Goal: Task Accomplishment & Management: Use online tool/utility

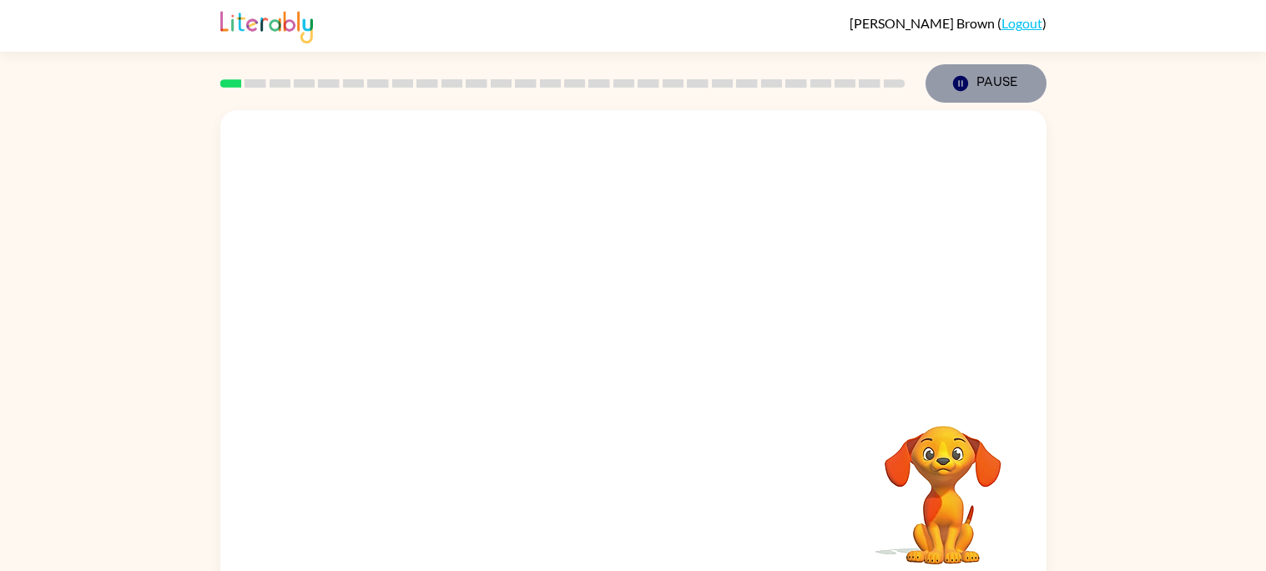
click at [977, 89] on button "Pause Pause" at bounding box center [986, 83] width 121 height 38
click at [640, 352] on div at bounding box center [633, 356] width 107 height 61
click at [639, 354] on div at bounding box center [633, 356] width 107 height 61
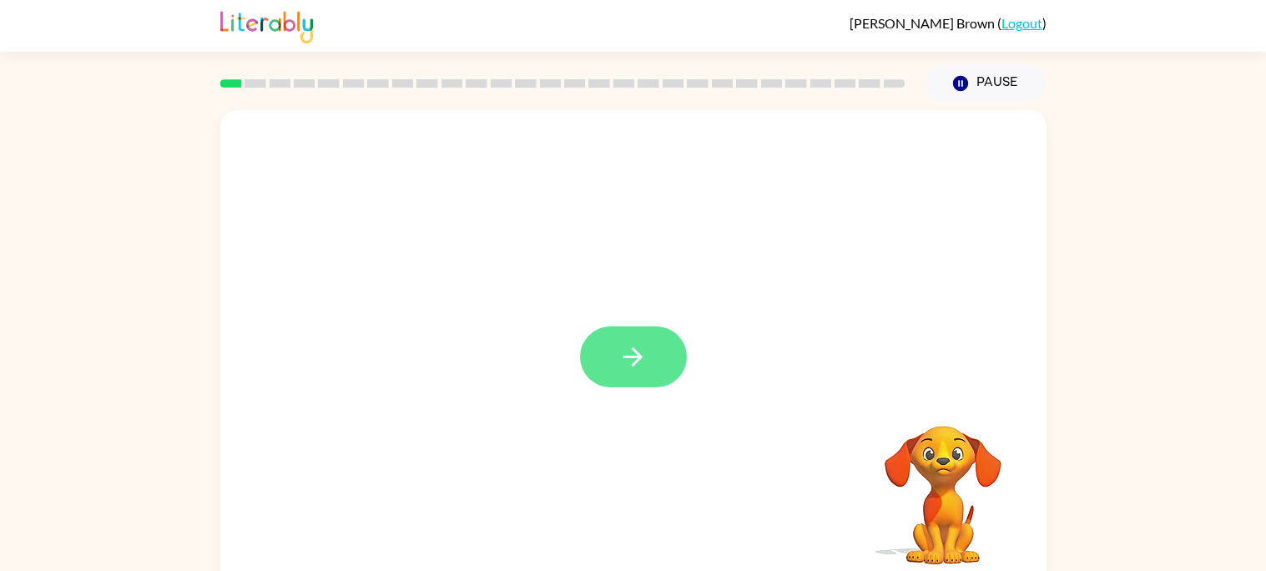
click at [641, 360] on icon "button" at bounding box center [632, 356] width 29 height 29
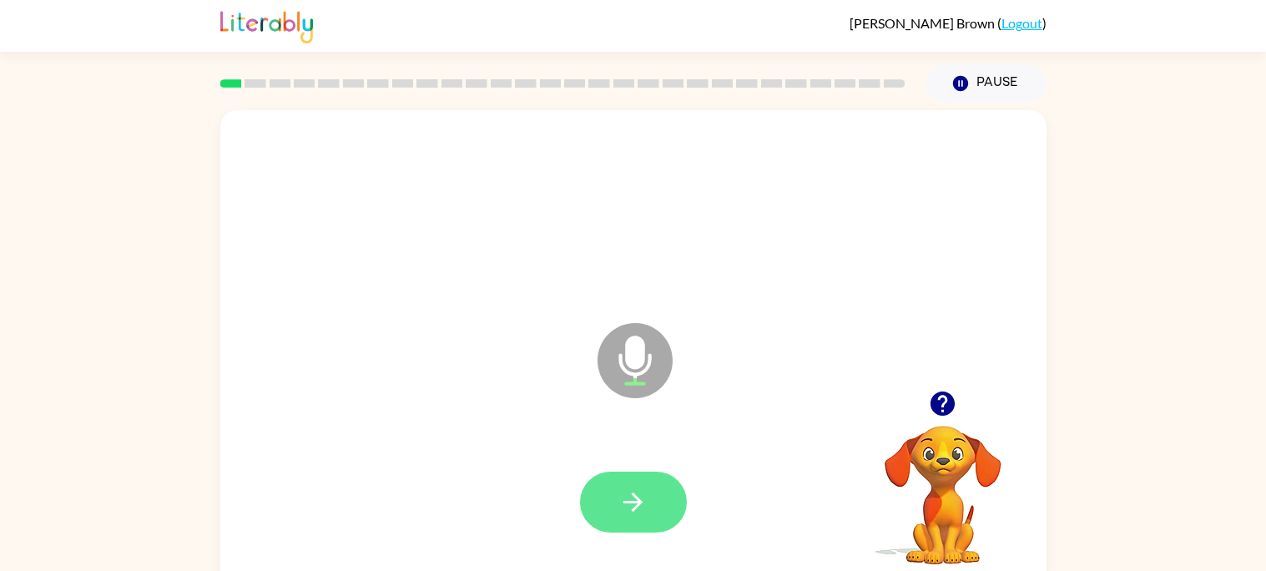
click at [621, 476] on button "button" at bounding box center [633, 502] width 107 height 61
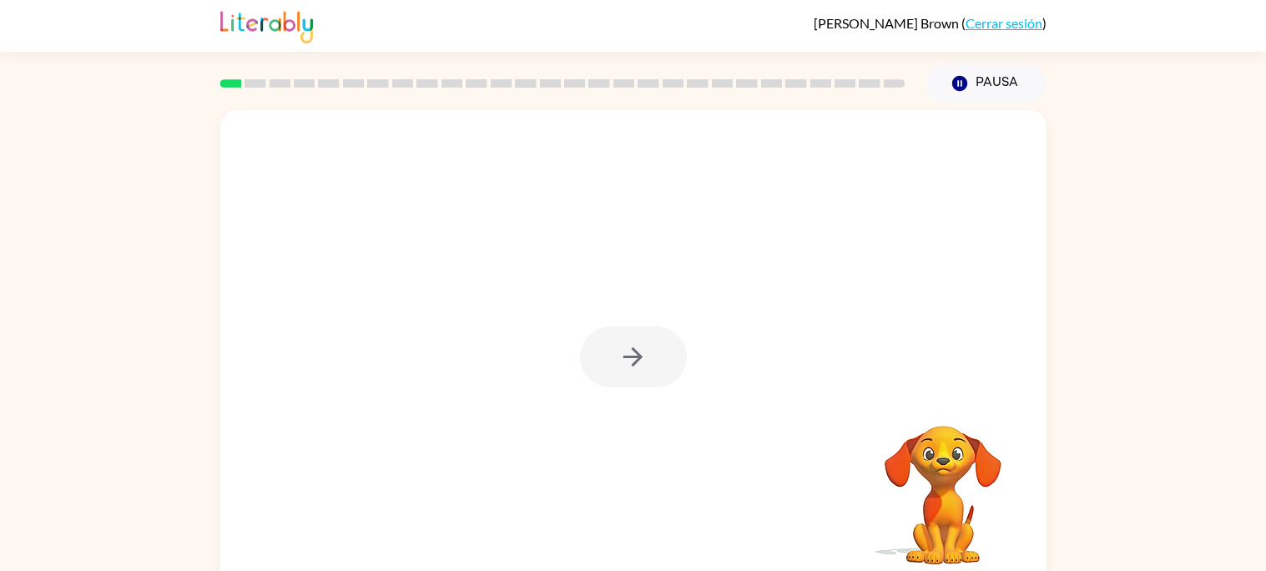
click at [1033, 200] on div at bounding box center [633, 348] width 826 height 477
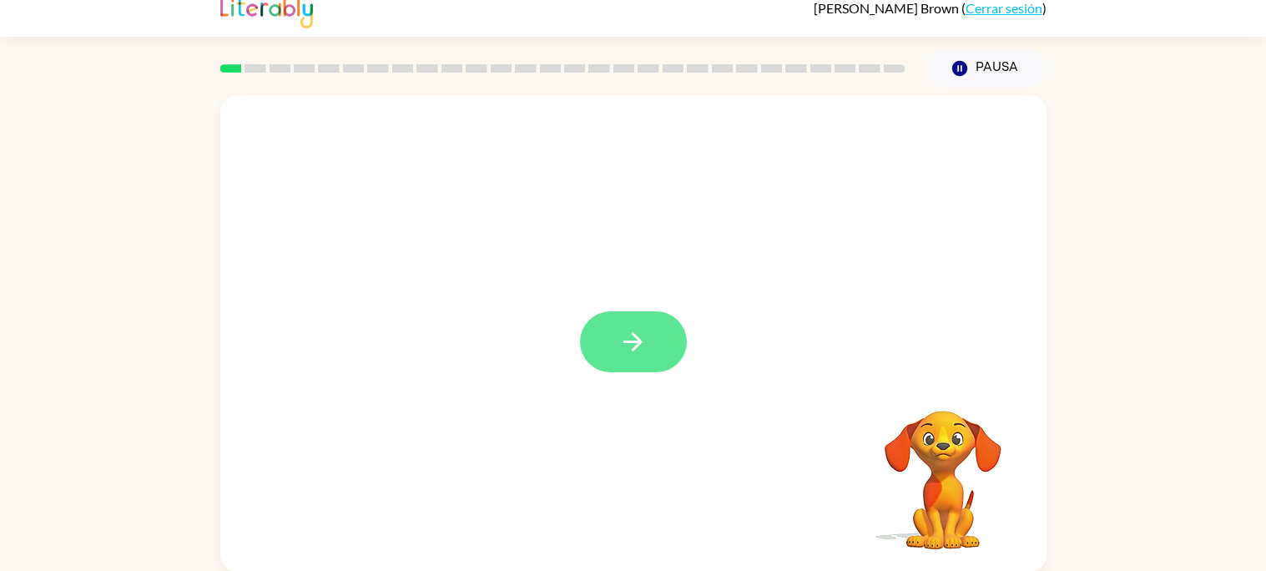
click at [668, 330] on button "button" at bounding box center [633, 341] width 107 height 61
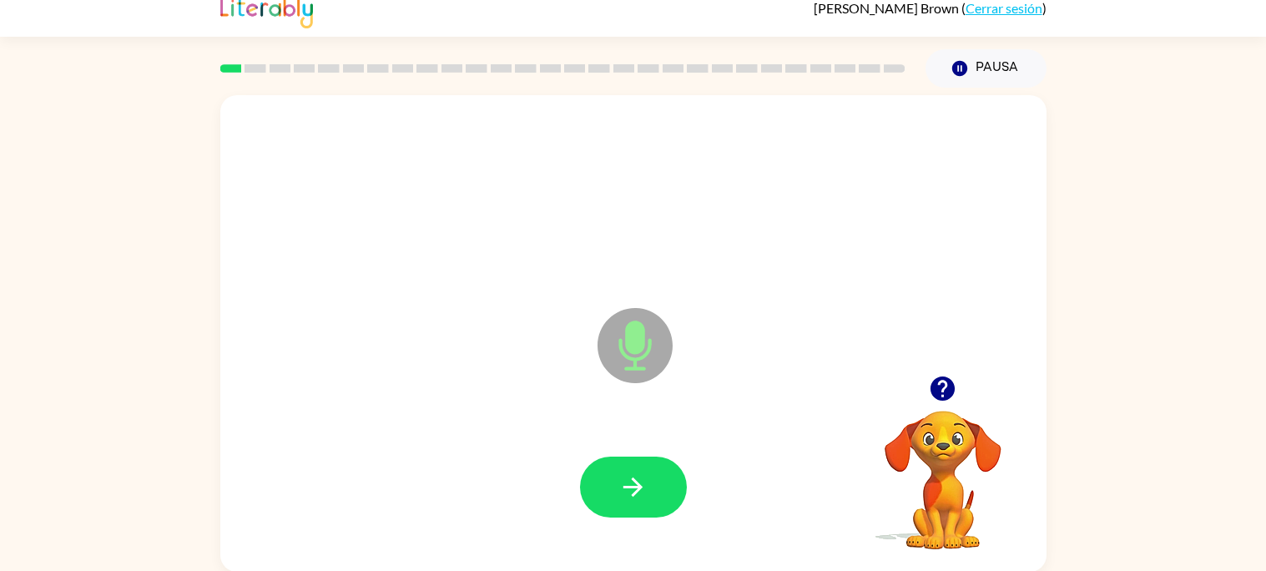
click at [655, 340] on icon at bounding box center [635, 345] width 75 height 75
click at [944, 386] on icon "button" at bounding box center [943, 388] width 24 height 24
click at [631, 354] on icon at bounding box center [635, 345] width 75 height 75
click at [925, 346] on div "H Micrófono El micrófono está aquí para cuando sea tu turno de hablar" at bounding box center [633, 333] width 826 height 477
click at [613, 350] on icon at bounding box center [635, 345] width 75 height 75
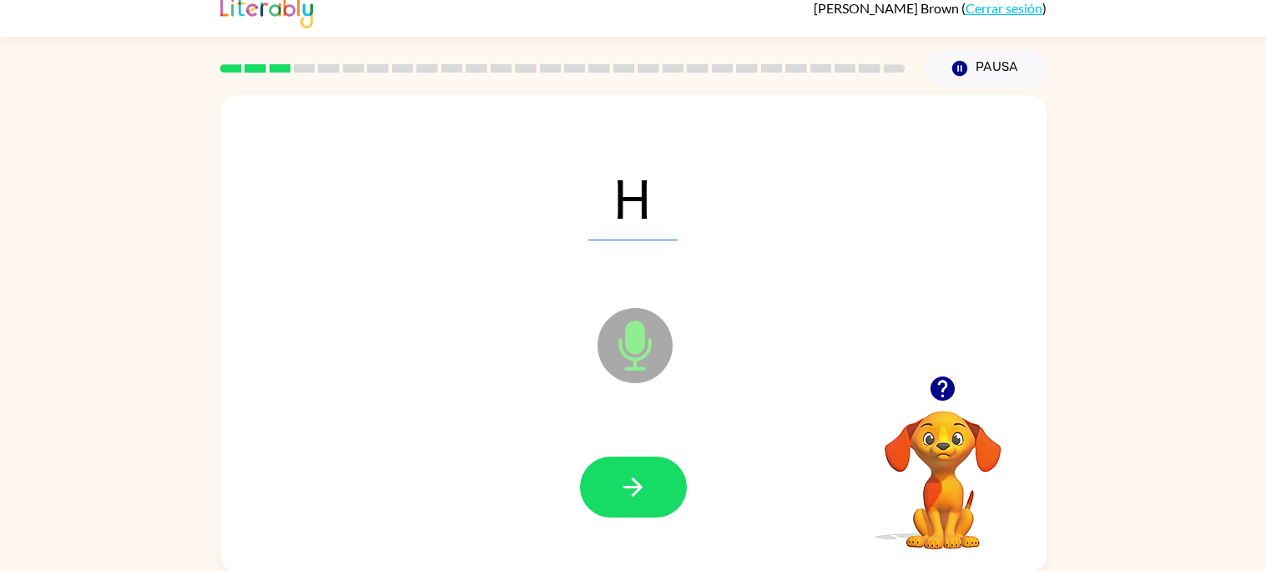
click at [633, 346] on icon "Micrófono El micrófono está aquí para cuando sea tu turno de hablar" at bounding box center [718, 366] width 250 height 125
click at [638, 472] on icon "button" at bounding box center [632, 486] width 29 height 29
click at [638, 472] on div at bounding box center [633, 486] width 107 height 61
click at [630, 357] on icon "Micrófono El micrófono está aquí para cuando sea tu turno de hablar" at bounding box center [718, 366] width 250 height 125
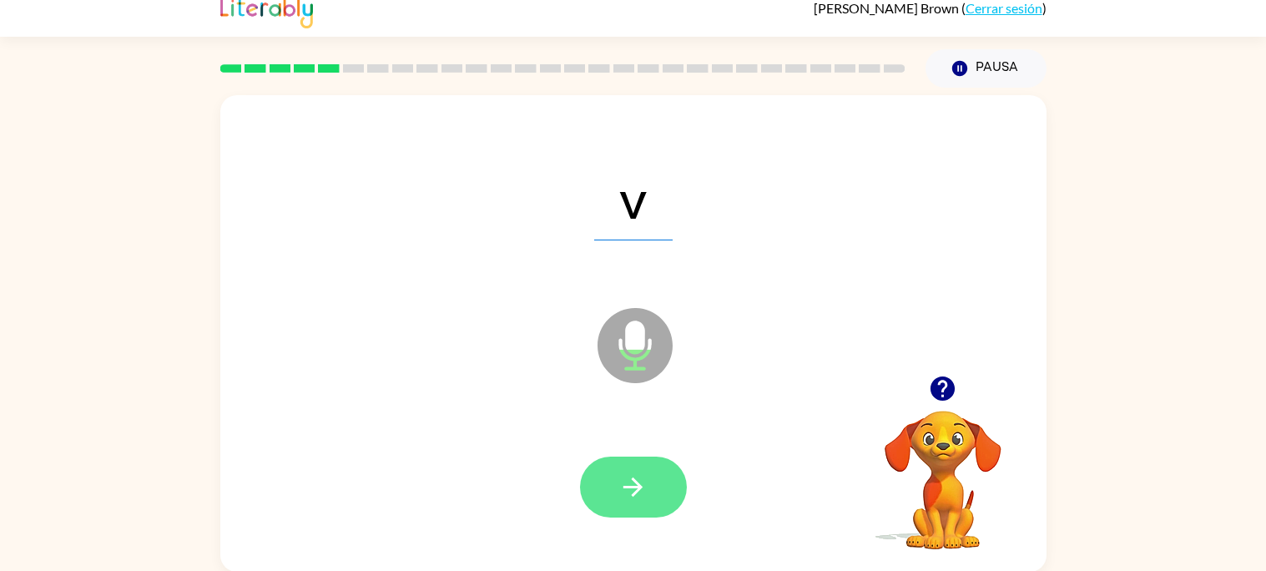
click at [631, 497] on icon "button" at bounding box center [632, 486] width 29 height 29
click at [654, 486] on button "button" at bounding box center [633, 486] width 107 height 61
click at [633, 478] on icon "button" at bounding box center [632, 486] width 19 height 19
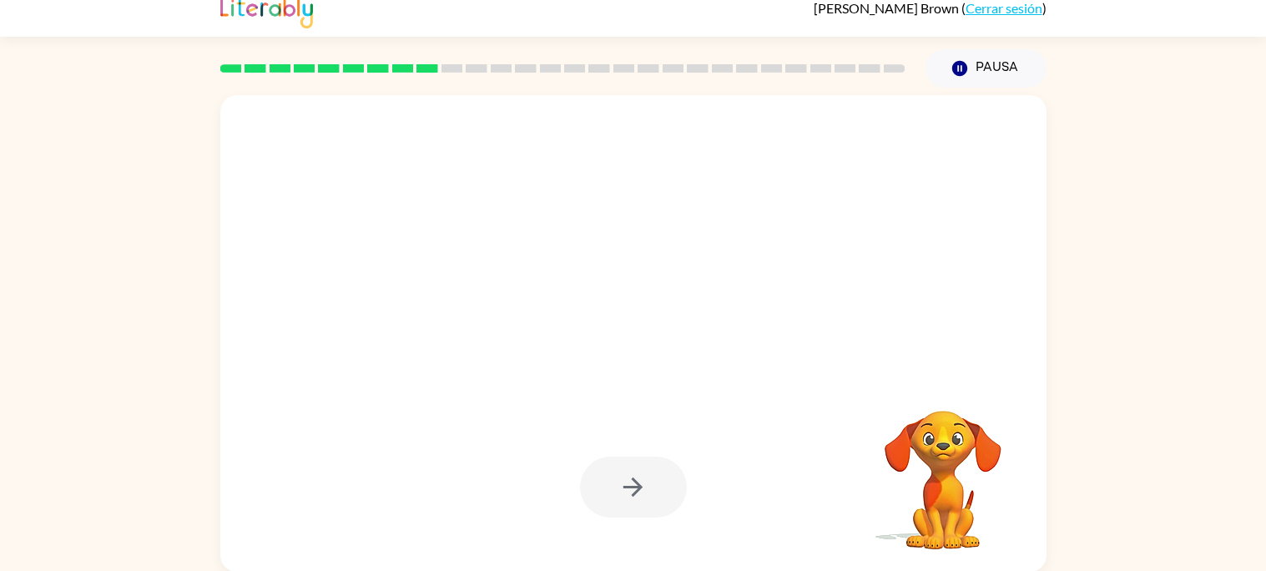
click at [473, 391] on div at bounding box center [633, 333] width 826 height 477
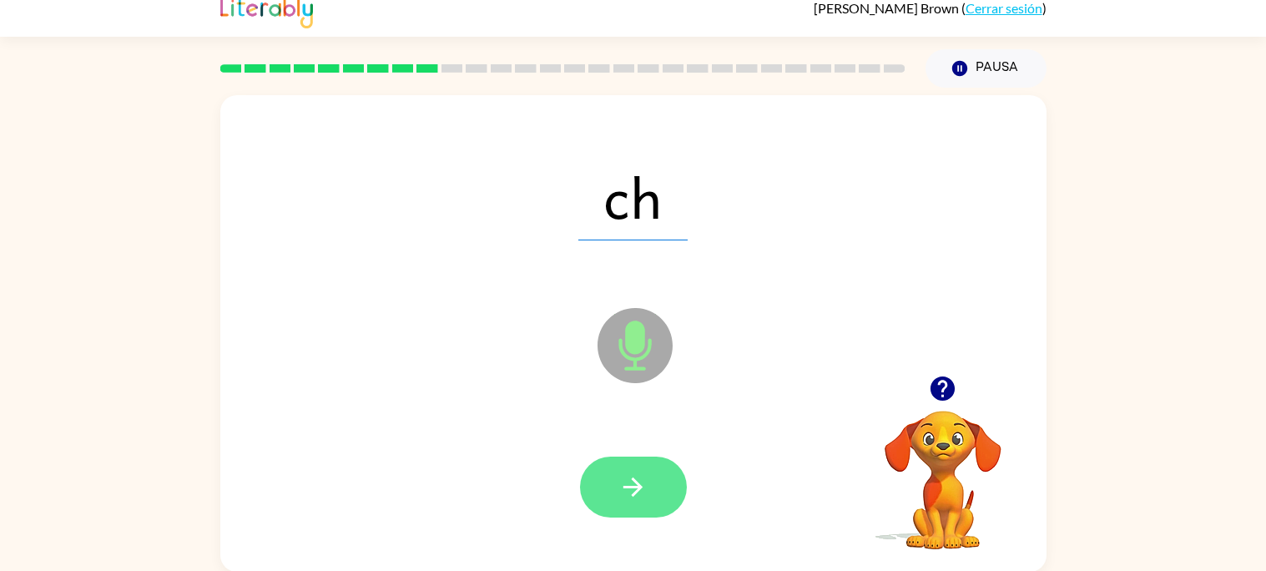
click at [612, 481] on button "button" at bounding box center [633, 486] width 107 height 61
click at [613, 483] on button "button" at bounding box center [633, 486] width 107 height 61
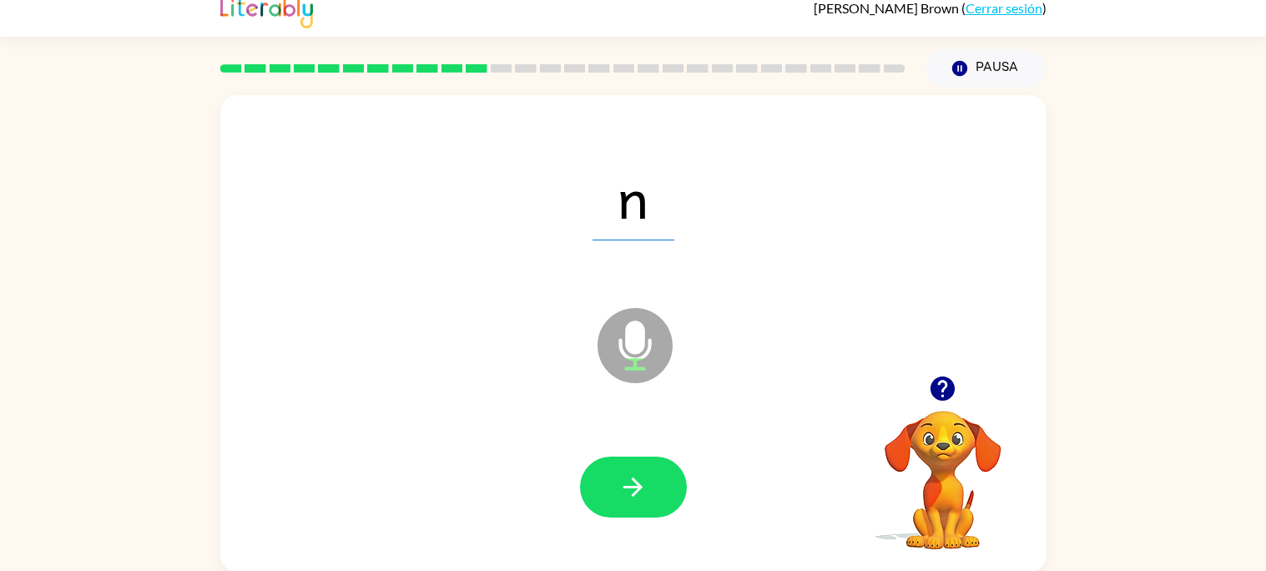
click at [613, 483] on button "button" at bounding box center [633, 486] width 107 height 61
click at [617, 483] on button "button" at bounding box center [633, 486] width 107 height 61
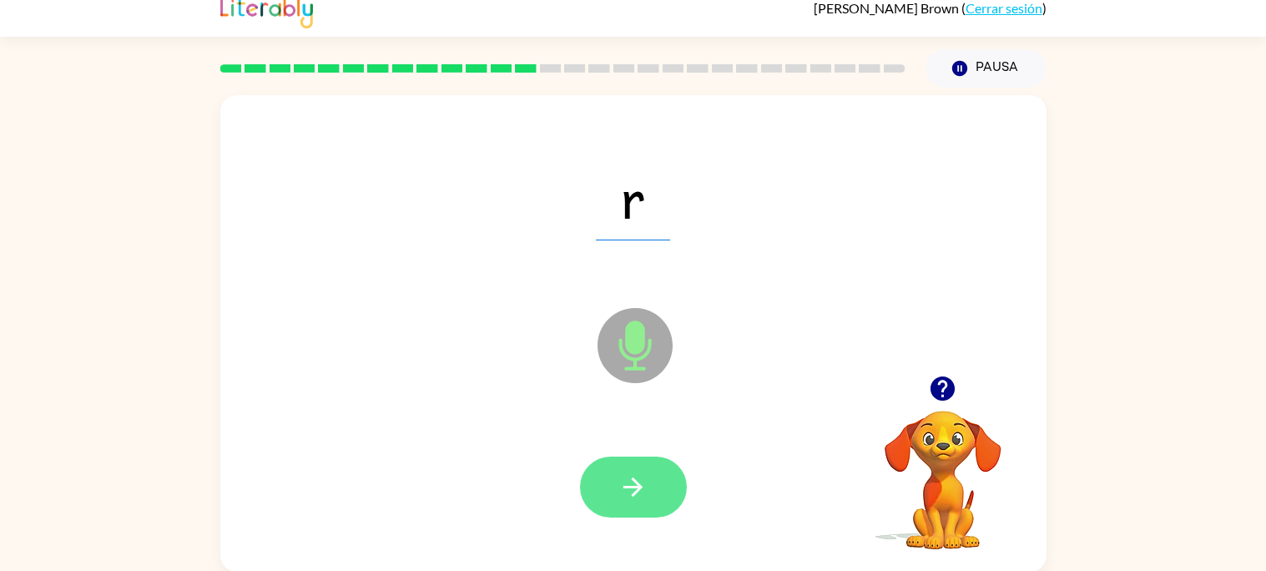
click at [648, 513] on button "button" at bounding box center [633, 486] width 107 height 61
click at [642, 485] on icon "button" at bounding box center [632, 486] width 29 height 29
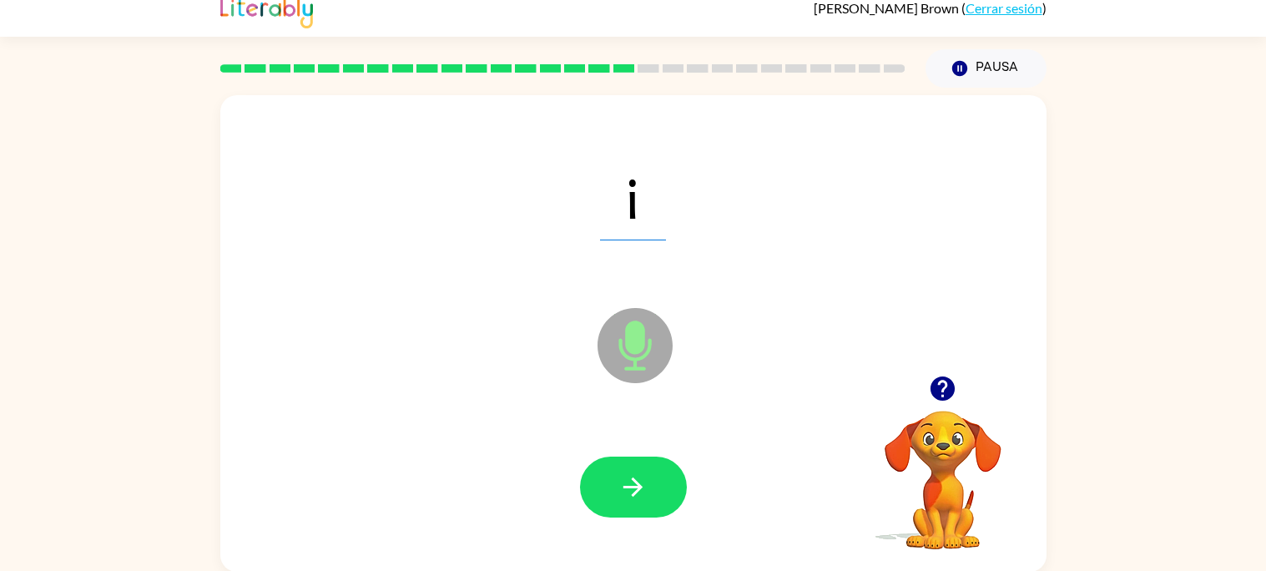
click at [642, 485] on icon "button" at bounding box center [632, 486] width 29 height 29
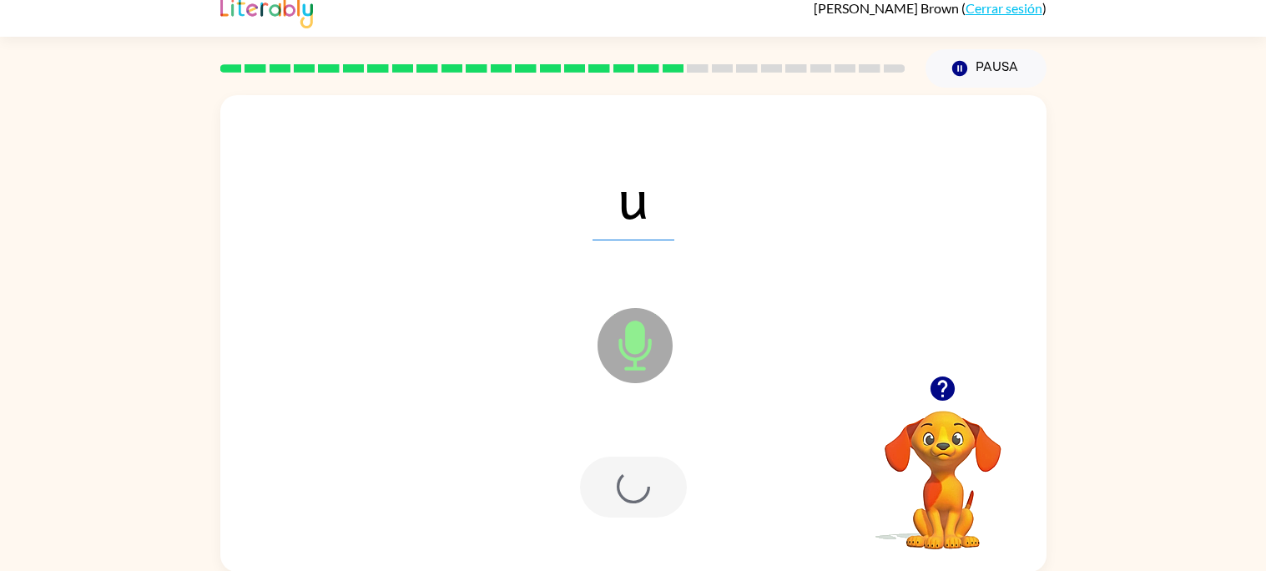
click at [642, 485] on div at bounding box center [633, 486] width 107 height 61
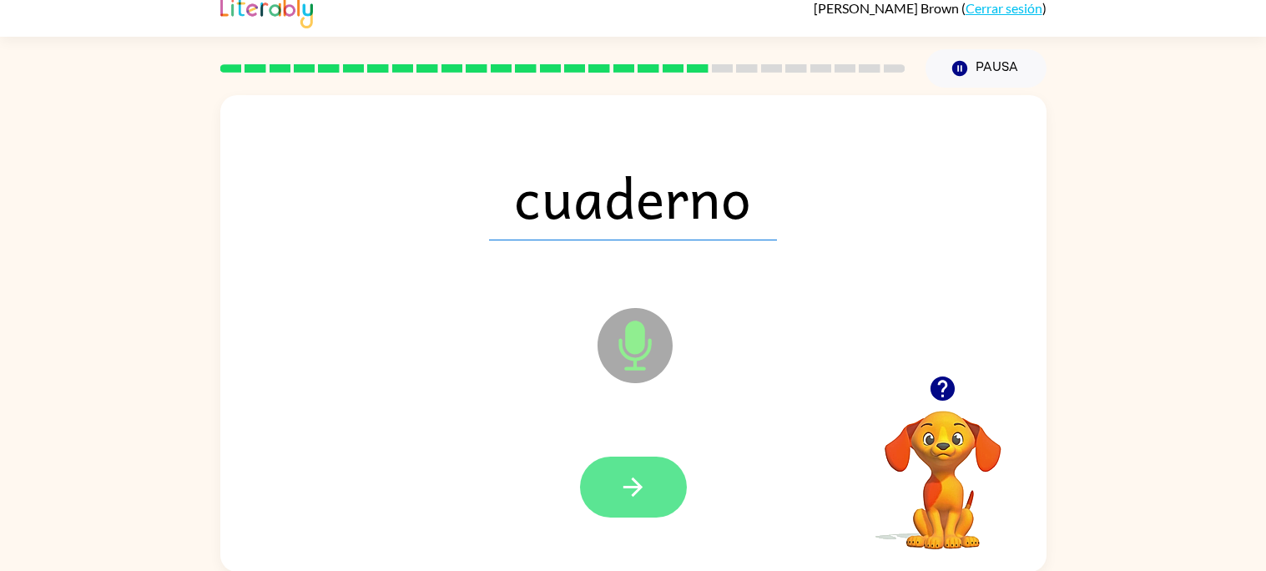
click at [622, 481] on icon "button" at bounding box center [632, 486] width 29 height 29
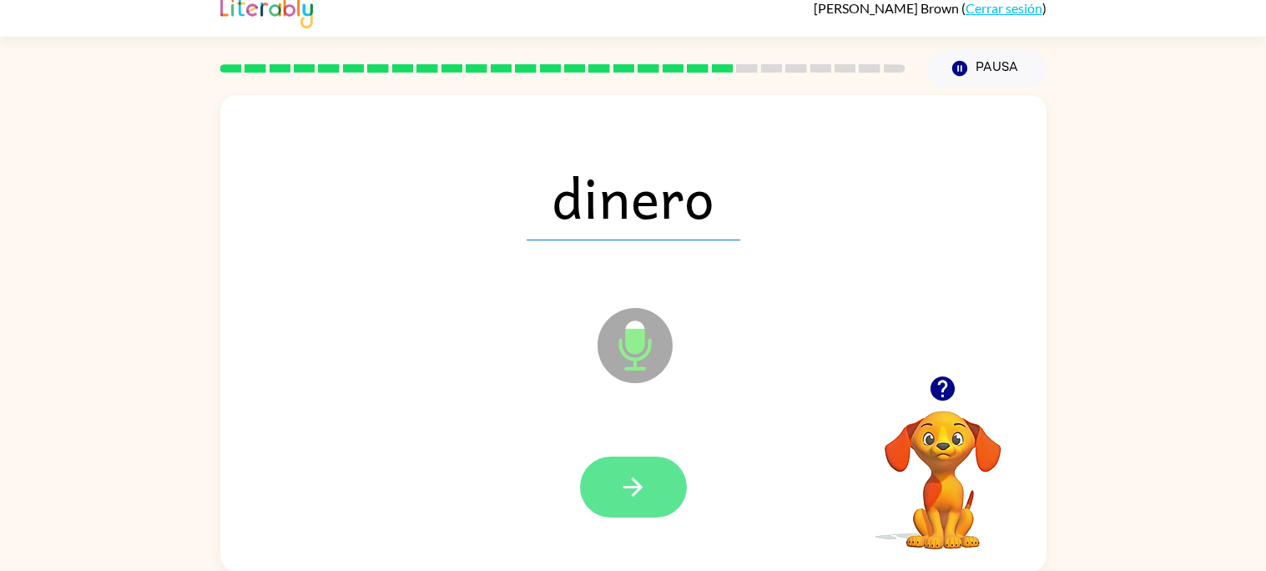
click at [623, 478] on icon "button" at bounding box center [632, 486] width 29 height 29
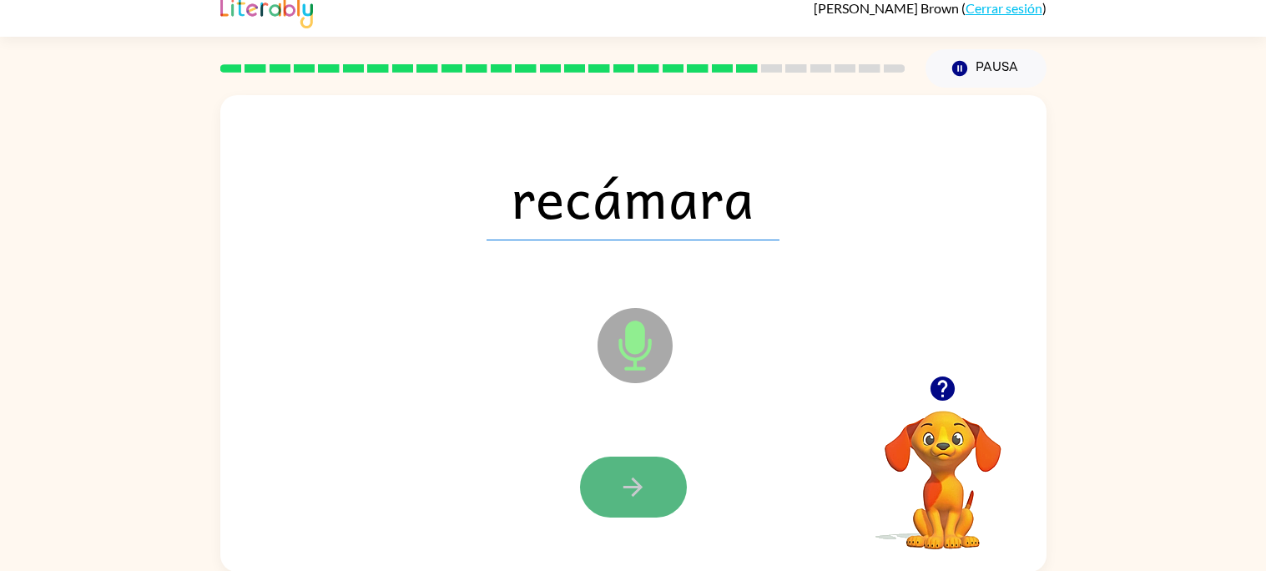
click at [628, 480] on icon "button" at bounding box center [632, 486] width 29 height 29
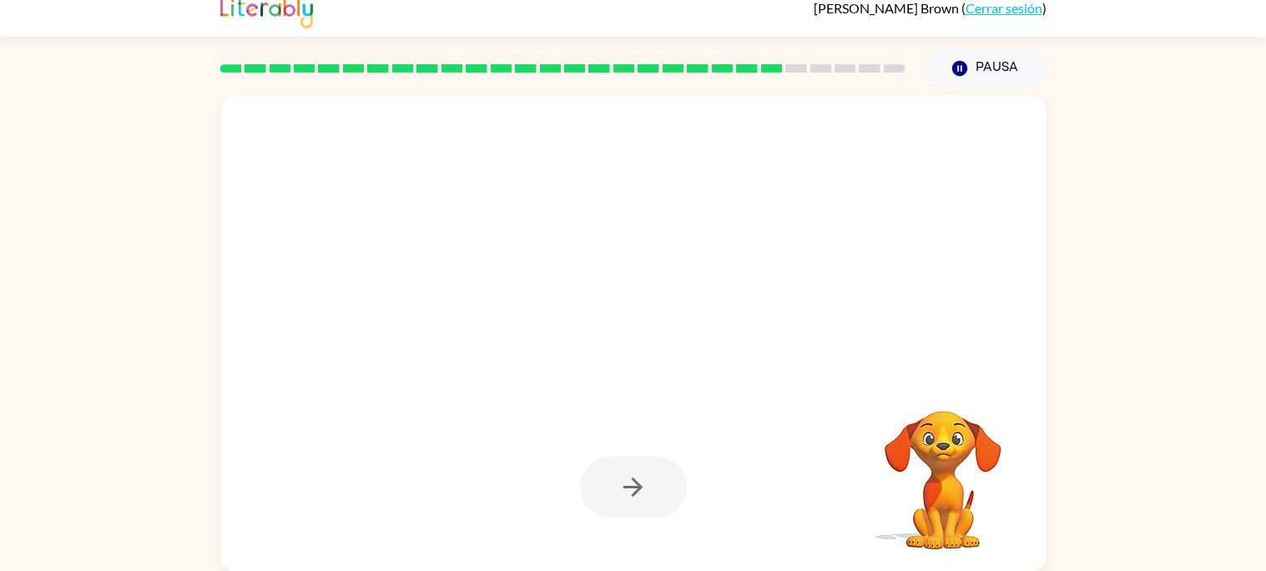
scroll to position [13, 0]
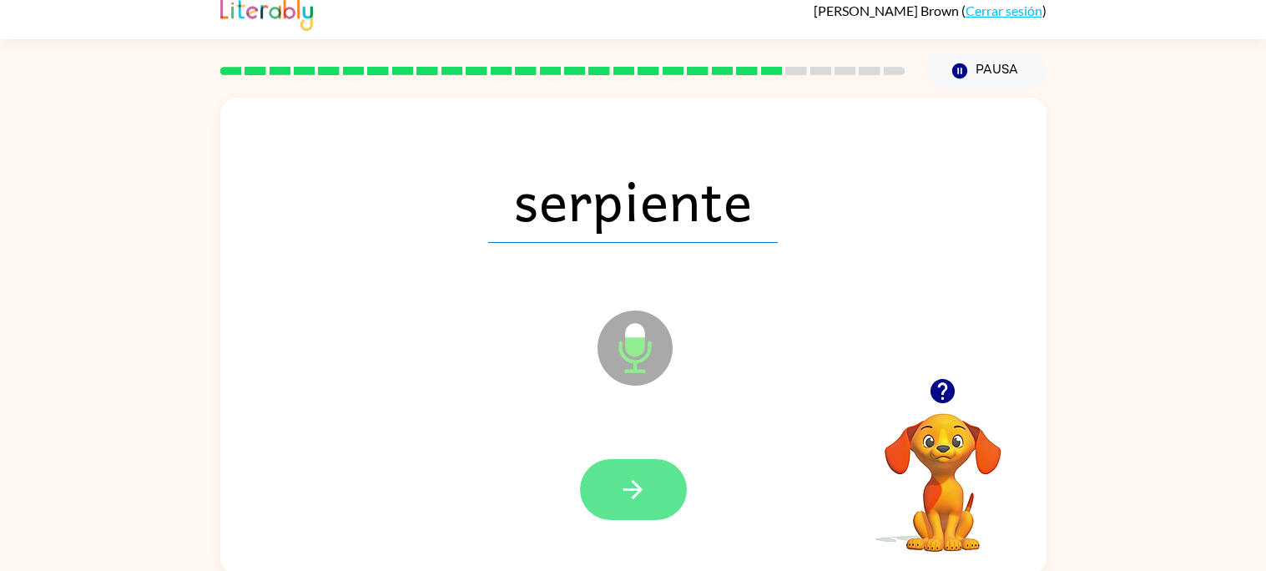
click at [634, 472] on button "button" at bounding box center [633, 489] width 107 height 61
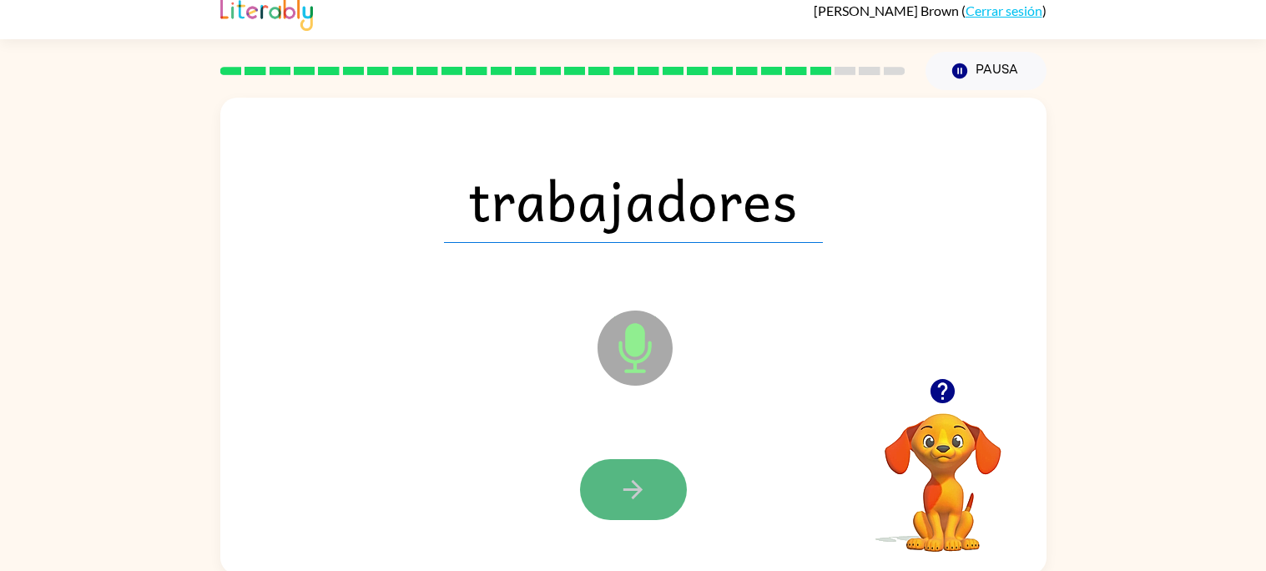
click at [657, 472] on button "button" at bounding box center [633, 489] width 107 height 61
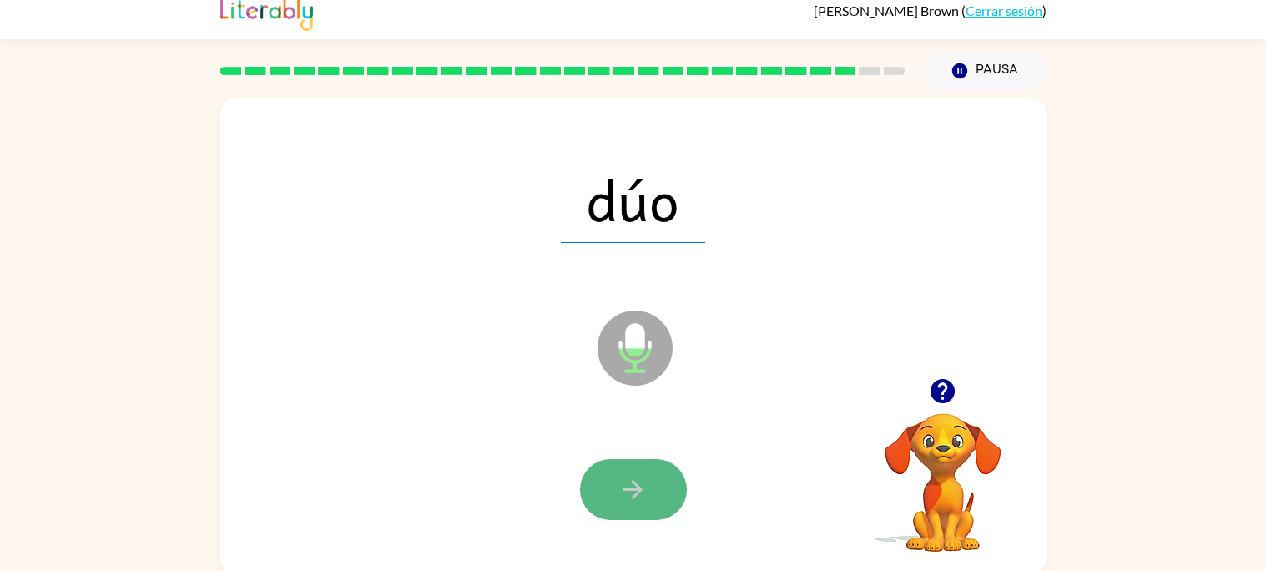
click at [654, 477] on button "button" at bounding box center [633, 489] width 107 height 61
click at [609, 503] on button "button" at bounding box center [633, 489] width 107 height 61
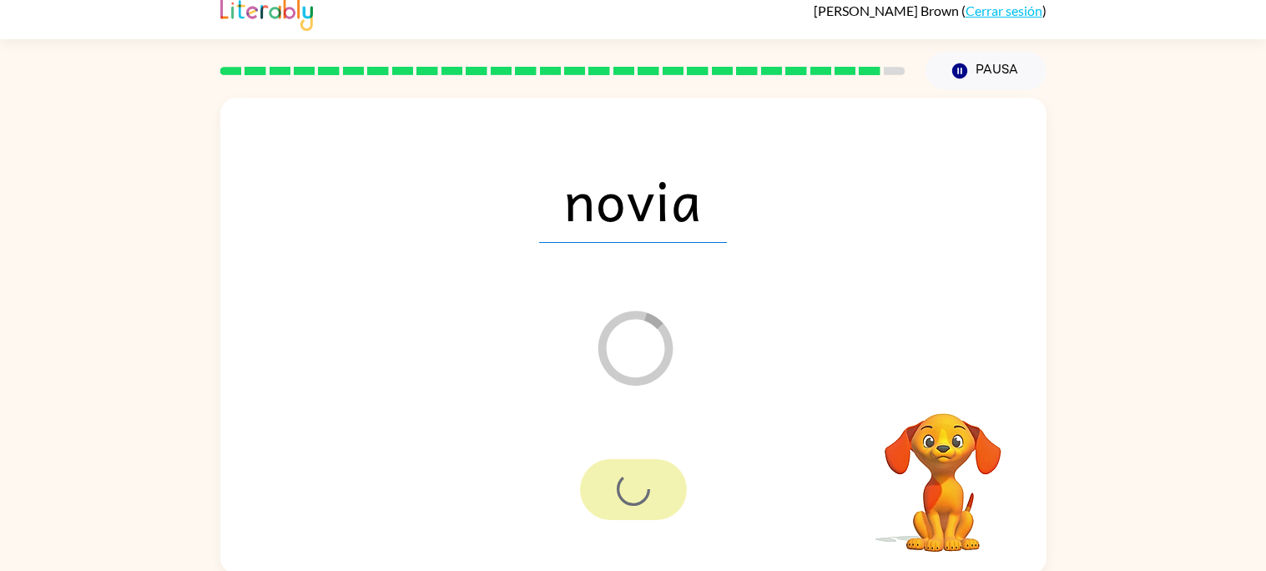
scroll to position [0, 0]
